Goal: Task Accomplishment & Management: Manage account settings

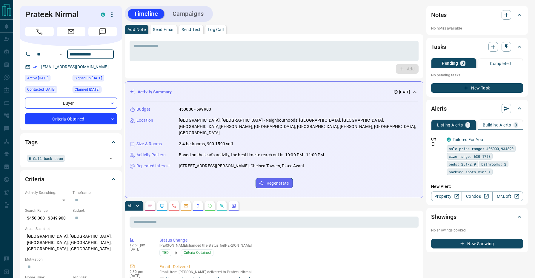
click at [306, 14] on div "Timeline Campaigns" at bounding box center [274, 14] width 299 height 16
click at [414, 91] on icon at bounding box center [414, 92] width 7 height 7
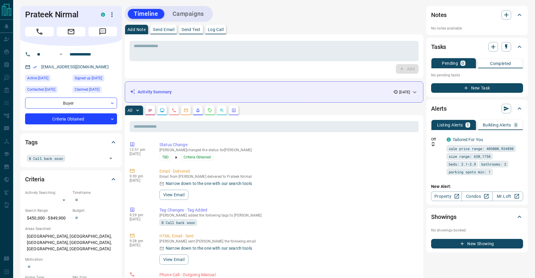
click at [95, 52] on input "**********" at bounding box center [90, 55] width 47 height 10
click at [250, 10] on div "Timeline Campaigns" at bounding box center [274, 14] width 299 height 16
click at [268, 19] on div "Timeline Campaigns" at bounding box center [274, 14] width 299 height 16
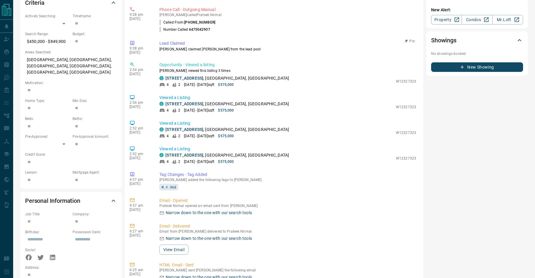
scroll to position [104, 0]
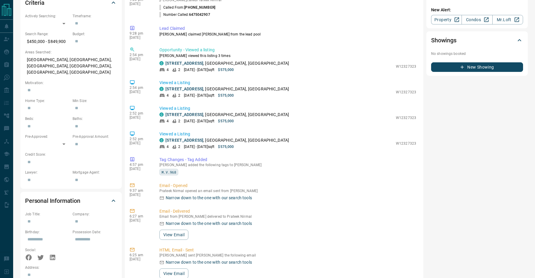
click at [435, 169] on div "Notes No notes available Tasks Pending 0 Completed No pending tasks New Task Al…" at bounding box center [477, 138] width 102 height 618
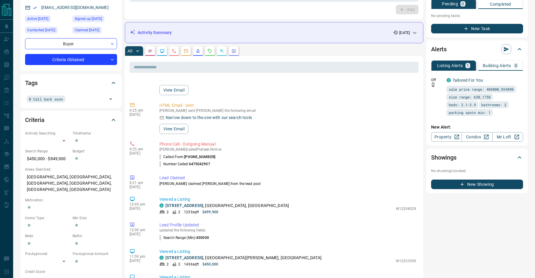
scroll to position [366, 0]
click at [274, 47] on div "All" at bounding box center [274, 51] width 299 height 10
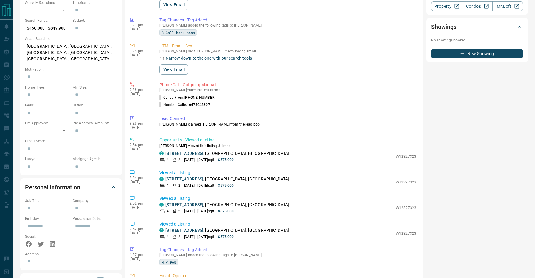
scroll to position [0, 0]
click at [431, 159] on div "Notes No notes available Tasks Pending 0 Completed No pending tasks New Task Al…" at bounding box center [477, 125] width 102 height 618
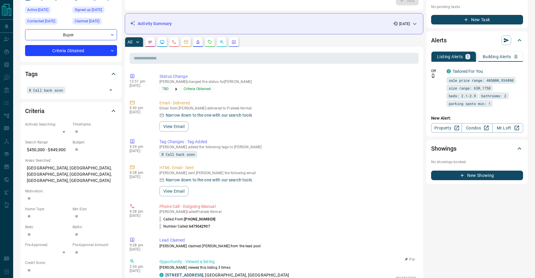
scroll to position [67, 0]
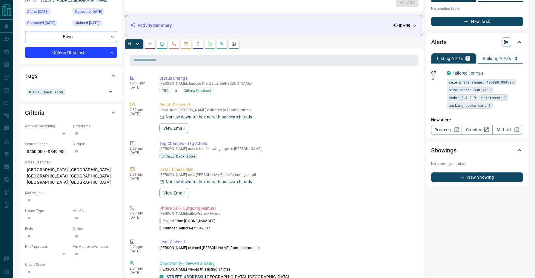
click at [274, 40] on div "All" at bounding box center [274, 44] width 299 height 10
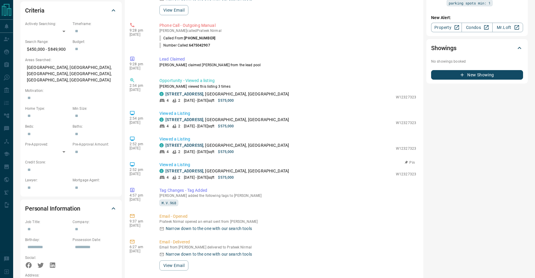
scroll to position [80, 0]
click at [452, 187] on div "Notes No notes available Tasks Pending 0 Completed No pending tasks New Task Al…" at bounding box center [477, 146] width 102 height 618
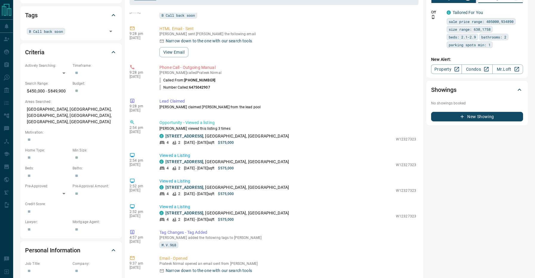
scroll to position [127, 0]
click at [466, 182] on div "Notes No notes available Tasks Pending 0 Completed No pending tasks New Task Al…" at bounding box center [477, 188] width 102 height 618
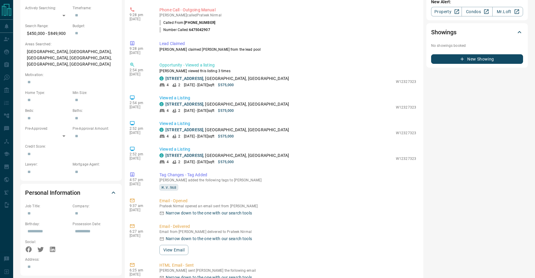
scroll to position [192, 0]
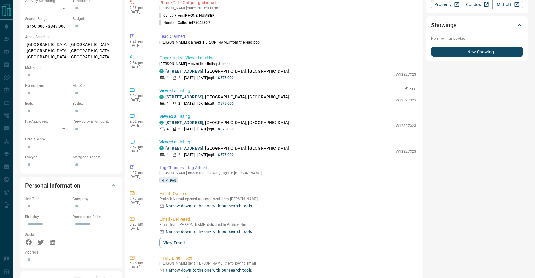
click at [203, 95] on link "[STREET_ADDRESS]" at bounding box center [184, 97] width 38 height 5
click at [449, 145] on div "Notes No notes available Tasks Pending 0 Completed No pending tasks New Task Al…" at bounding box center [477, 123] width 102 height 618
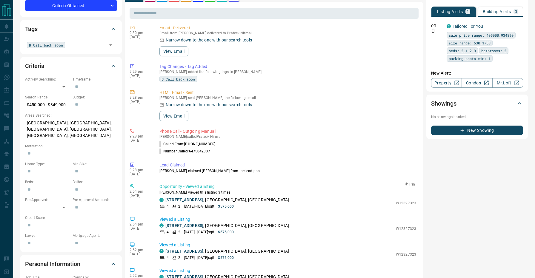
scroll to position [62, 0]
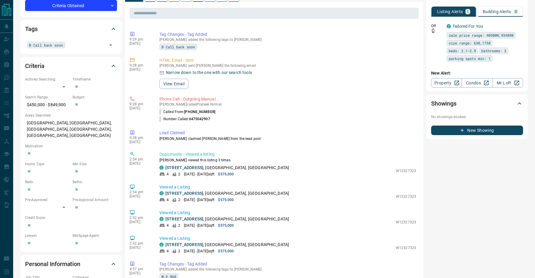
click at [450, 210] on div "Notes No notes available Tasks Pending 0 Completed No pending tasks New Task Al…" at bounding box center [477, 202] width 102 height 618
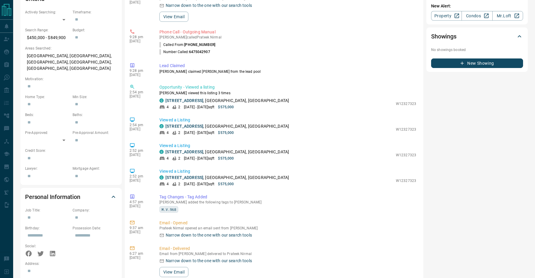
scroll to position [211, 0]
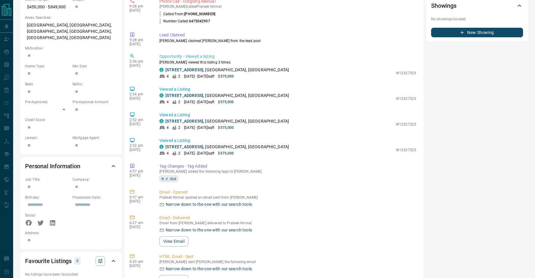
click at [481, 168] on div "Notes No notes available Tasks Pending 0 Completed No pending tasks New Task Al…" at bounding box center [477, 104] width 102 height 618
click at [453, 166] on div "Notes No notes available Tasks Pending 0 Completed No pending tasks New Task Al…" at bounding box center [477, 104] width 102 height 618
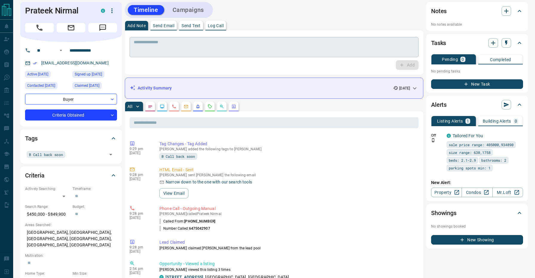
scroll to position [1, 0]
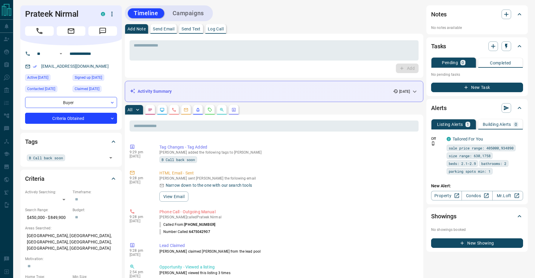
click at [315, 26] on div "Add Note Send Email Send Text Log Call" at bounding box center [274, 29] width 299 height 10
click at [348, 106] on div "All" at bounding box center [274, 110] width 299 height 10
click at [344, 105] on div "All" at bounding box center [274, 110] width 299 height 10
click at [415, 90] on icon at bounding box center [414, 91] width 7 height 7
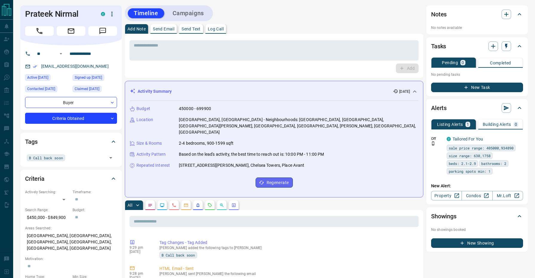
click at [415, 90] on icon at bounding box center [414, 91] width 7 height 7
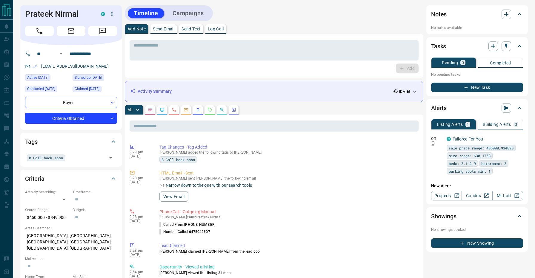
click at [311, 106] on div "All" at bounding box center [274, 110] width 299 height 10
click at [291, 27] on div "Add Note Send Email Send Text Log Call" at bounding box center [274, 29] width 299 height 10
click at [270, 25] on div "Add Note Send Email Send Text Log Call" at bounding box center [274, 29] width 299 height 10
click at [328, 109] on div "All" at bounding box center [274, 110] width 299 height 10
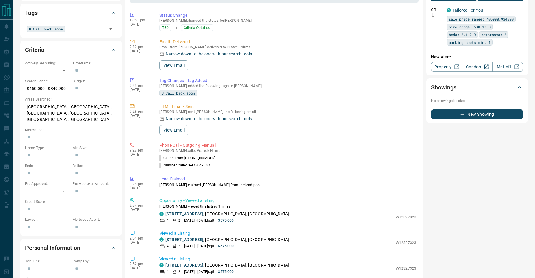
scroll to position [160, 0]
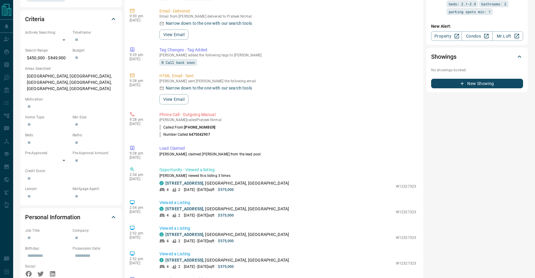
click at [467, 179] on div "Notes No notes available Tasks Pending 0 Completed No pending tasks New Task Al…" at bounding box center [477, 155] width 102 height 618
click at [432, 162] on div "Notes No notes available Tasks Pending 0 Completed No pending tasks New Task Al…" at bounding box center [477, 155] width 102 height 618
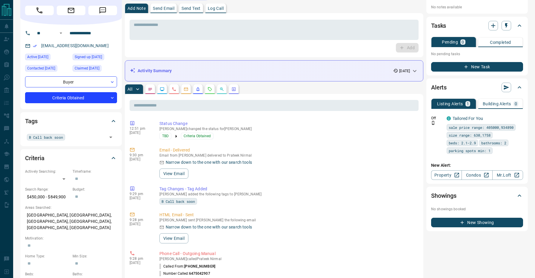
scroll to position [4, 0]
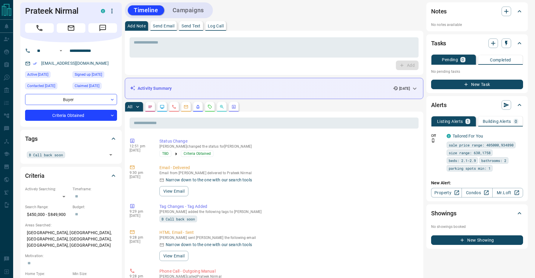
click at [303, 102] on div "All" at bounding box center [274, 107] width 299 height 10
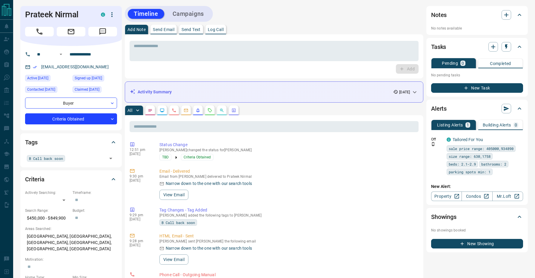
scroll to position [0, 0]
click at [295, 27] on div "Add Note Send Email Send Text Log Call" at bounding box center [274, 30] width 299 height 10
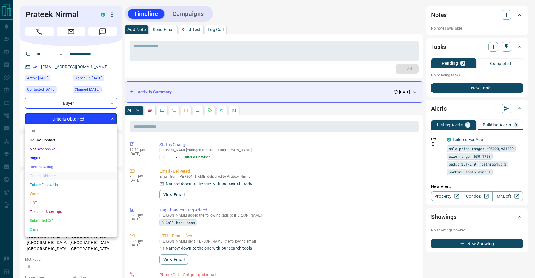
click at [46, 195] on li "Warm" at bounding box center [71, 194] width 92 height 9
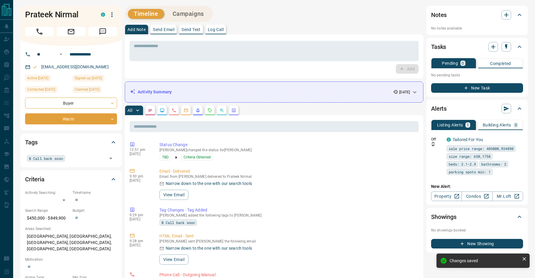
type input "*"
click at [292, 17] on div "Timeline Campaigns" at bounding box center [274, 14] width 299 height 16
